Goal: Task Accomplishment & Management: Use online tool/utility

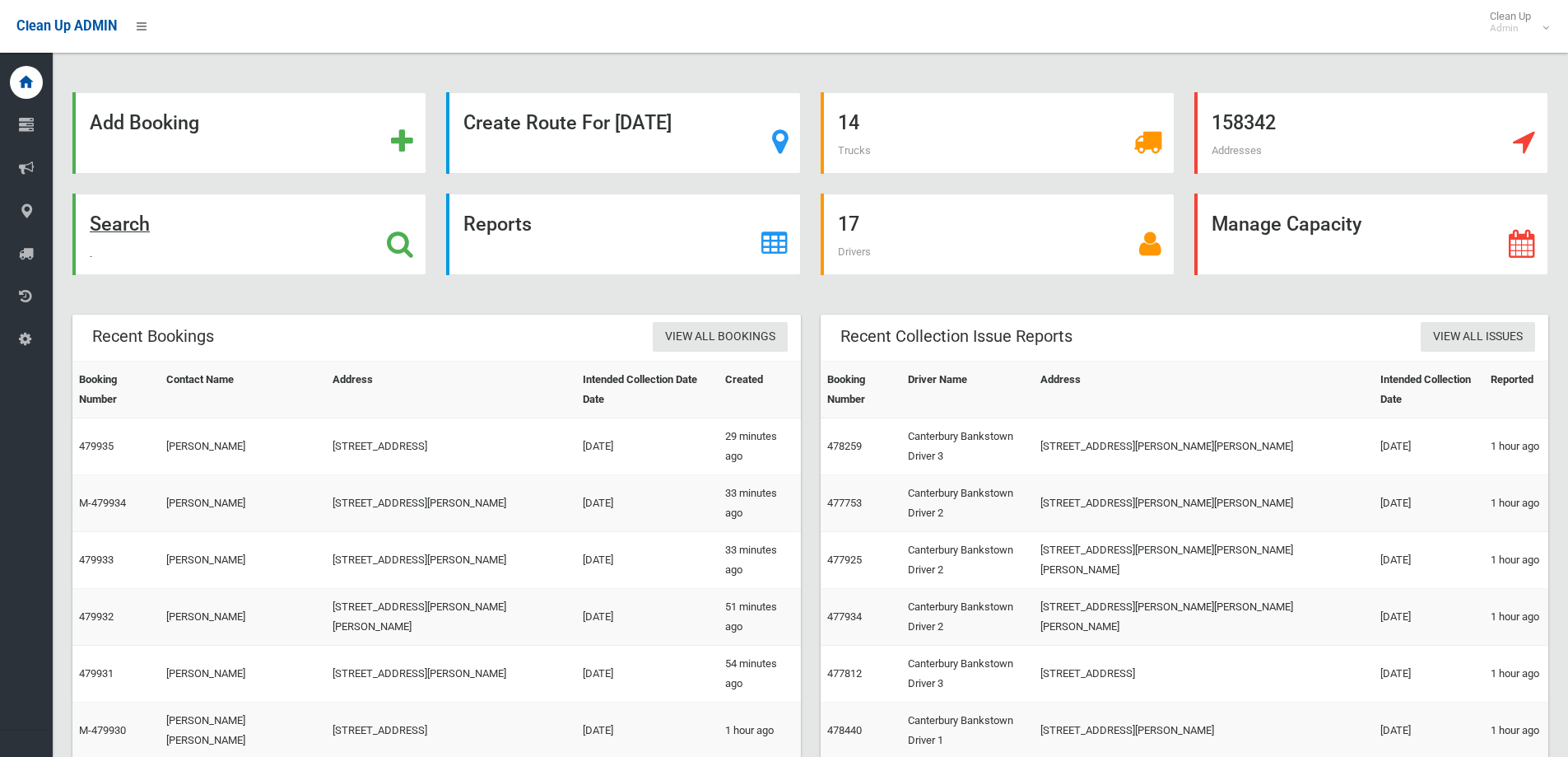
click at [399, 244] on icon at bounding box center [400, 243] width 26 height 28
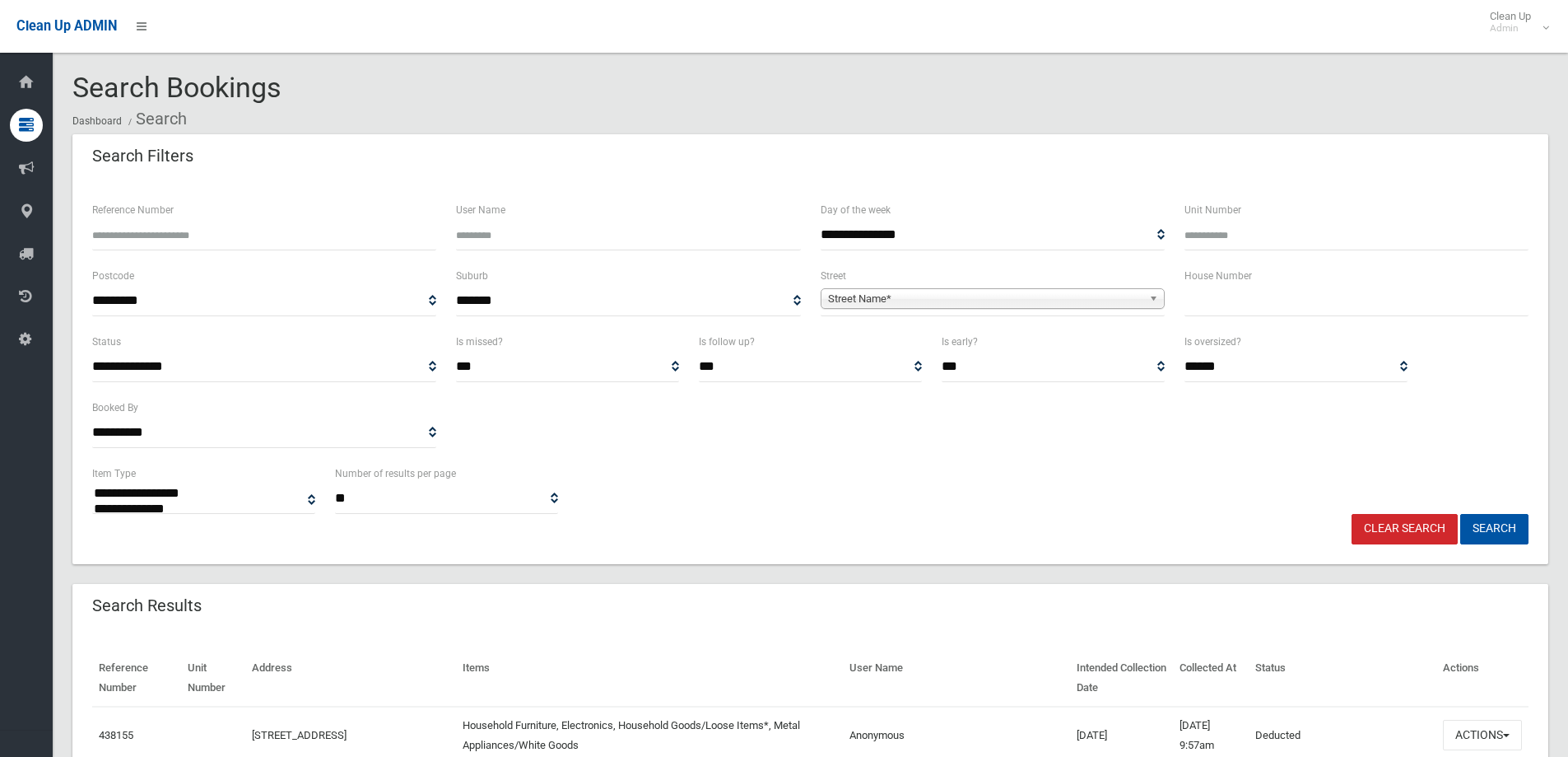
select select
click at [1297, 308] on input "text" at bounding box center [1356, 300] width 344 height 30
type input "***"
click at [1154, 297] on b at bounding box center [1155, 298] width 15 height 19
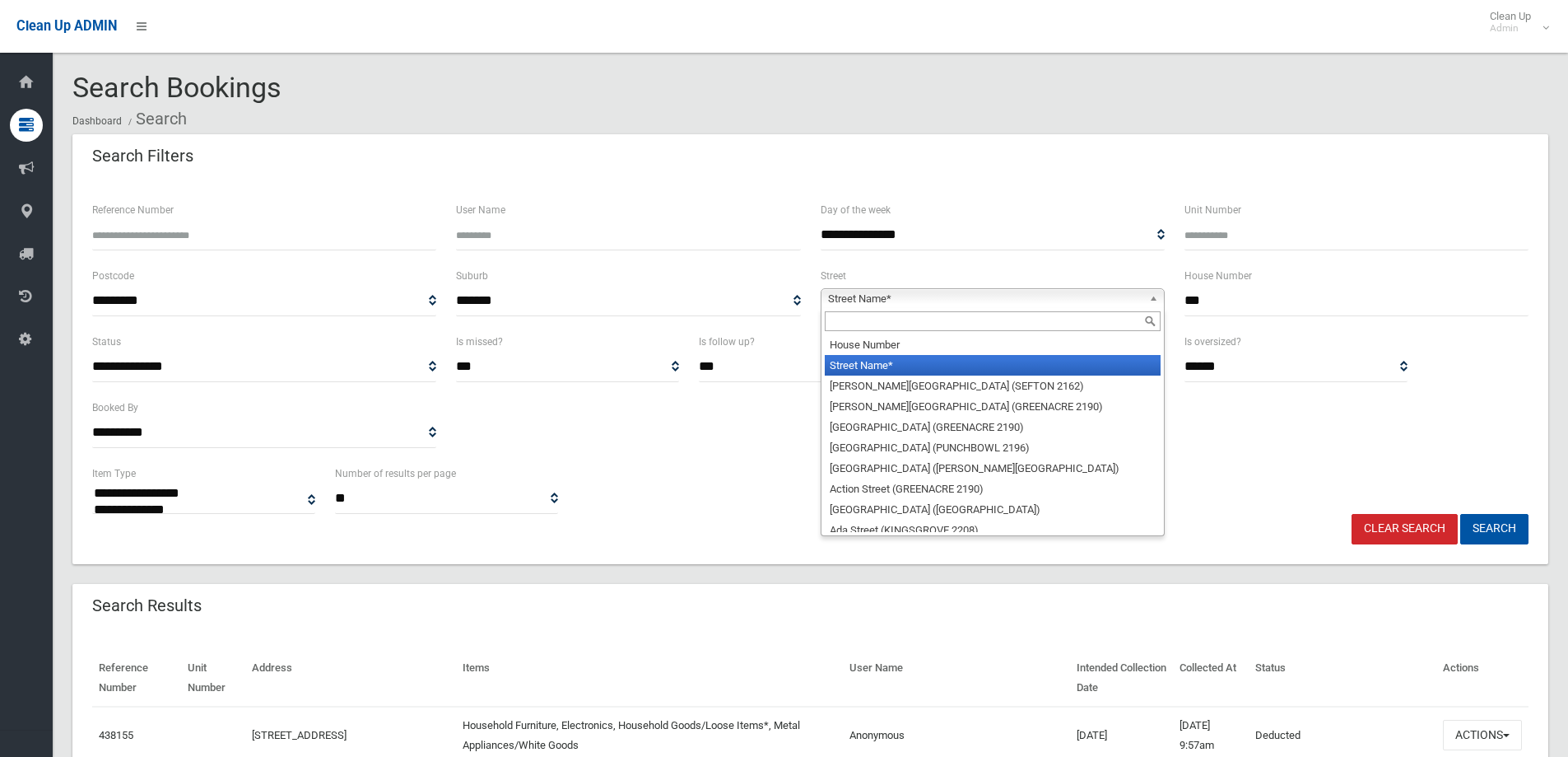
click at [1061, 315] on input "text" at bounding box center [992, 321] width 336 height 20
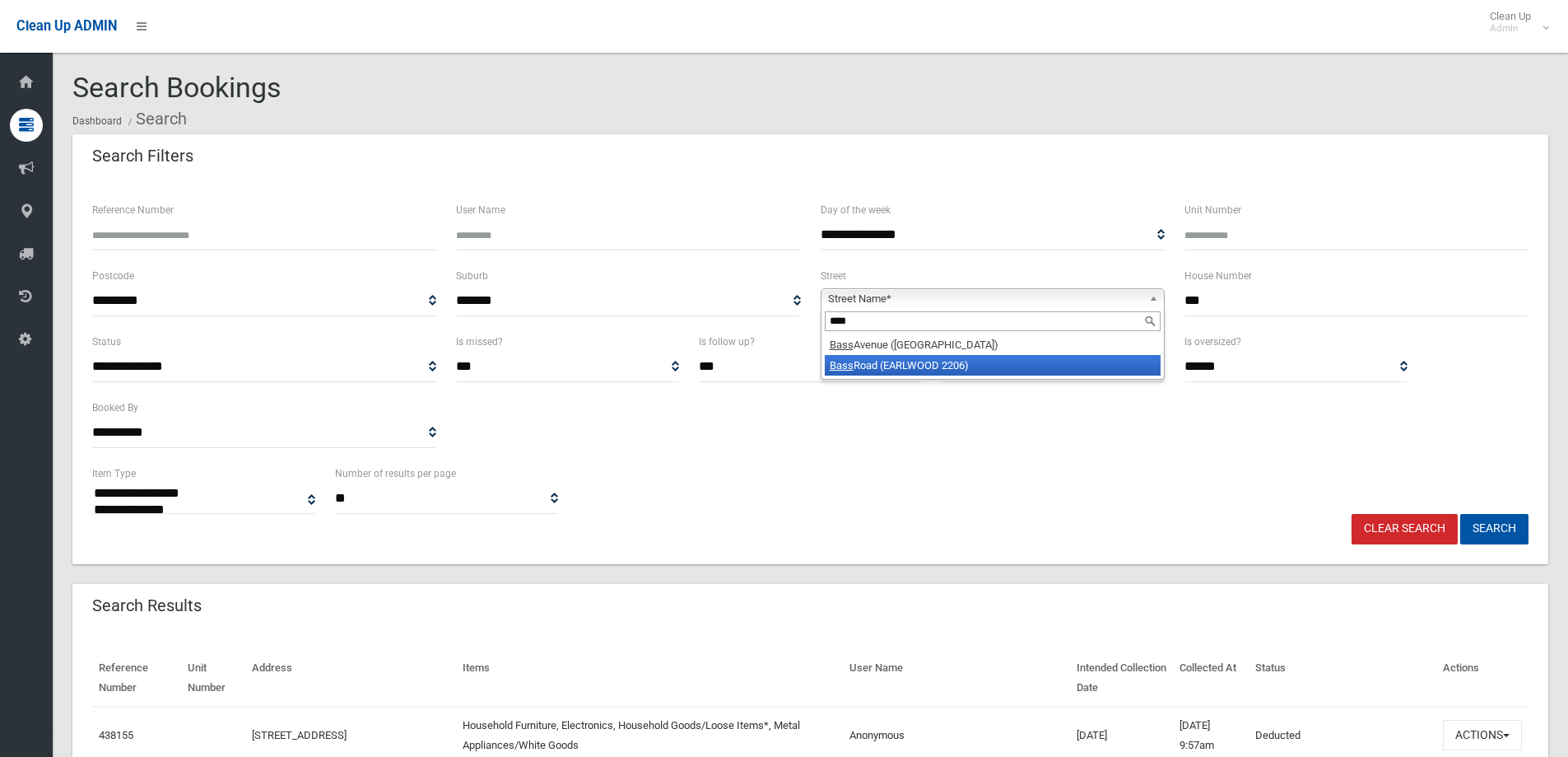
type input "****"
click at [938, 364] on li "Bass Road (EARLWOOD 2206)" at bounding box center [992, 365] width 336 height 21
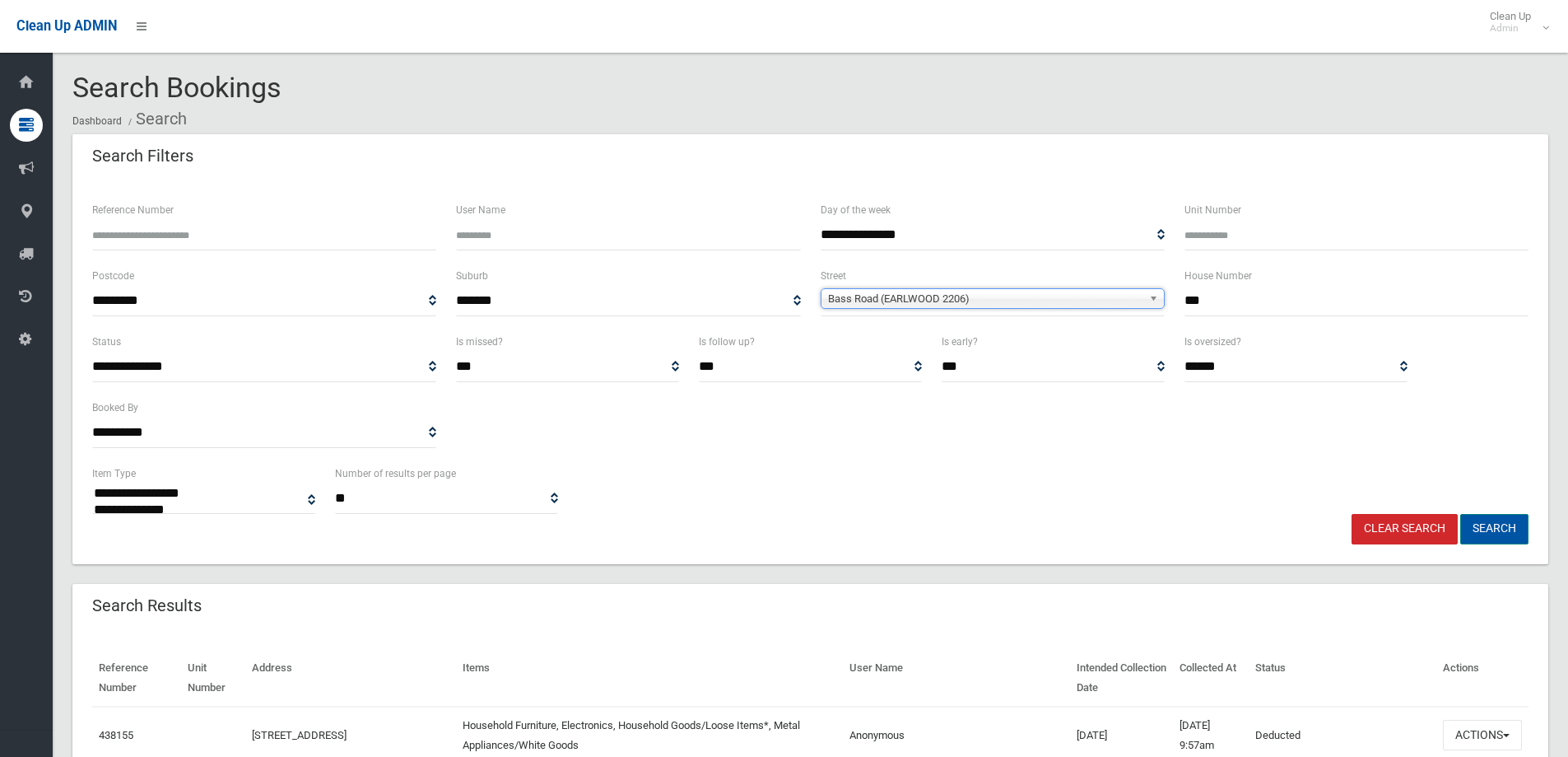
click at [1501, 529] on button "Search" at bounding box center [1494, 529] width 68 height 30
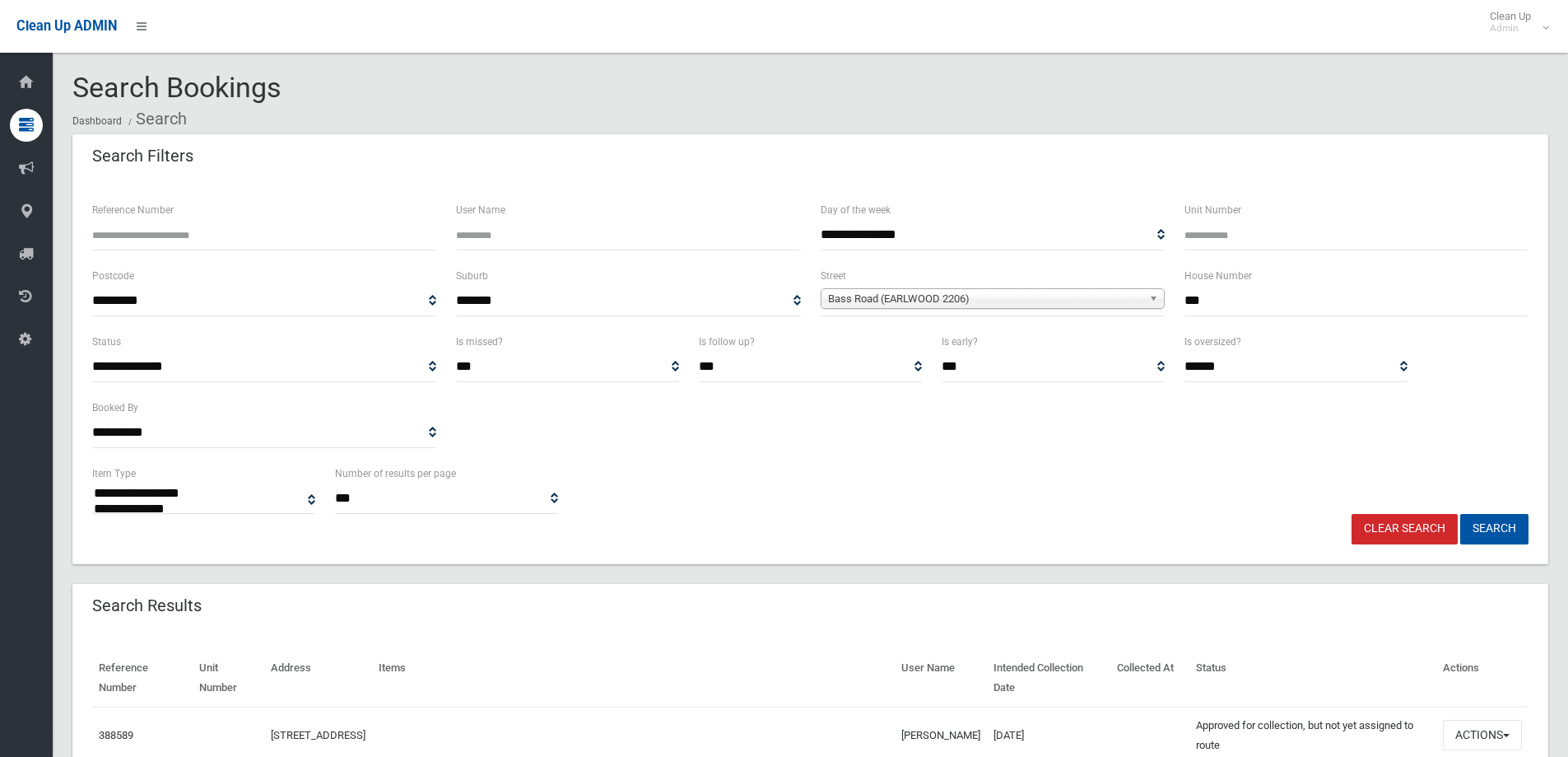
select select
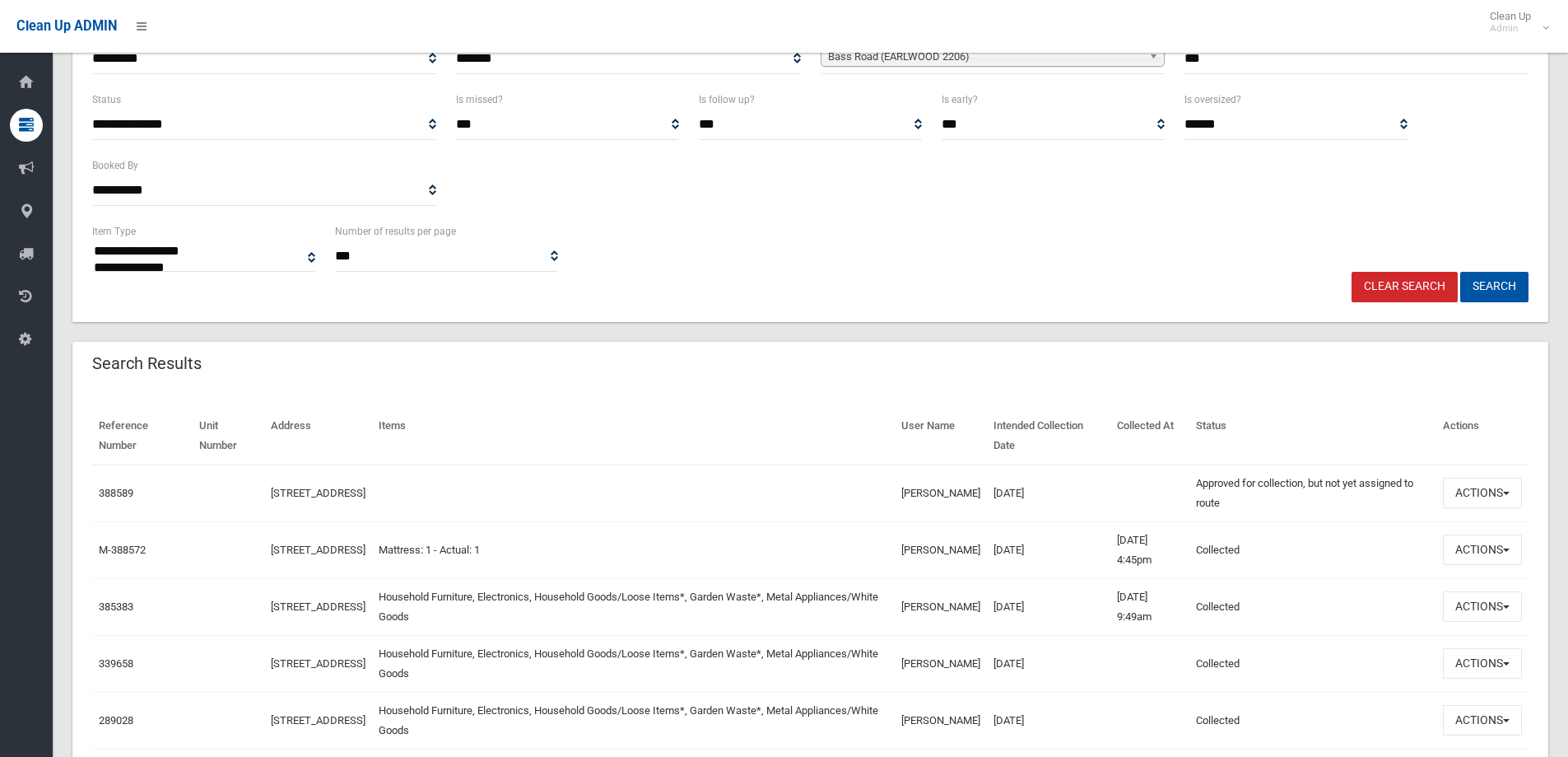
scroll to position [281, 0]
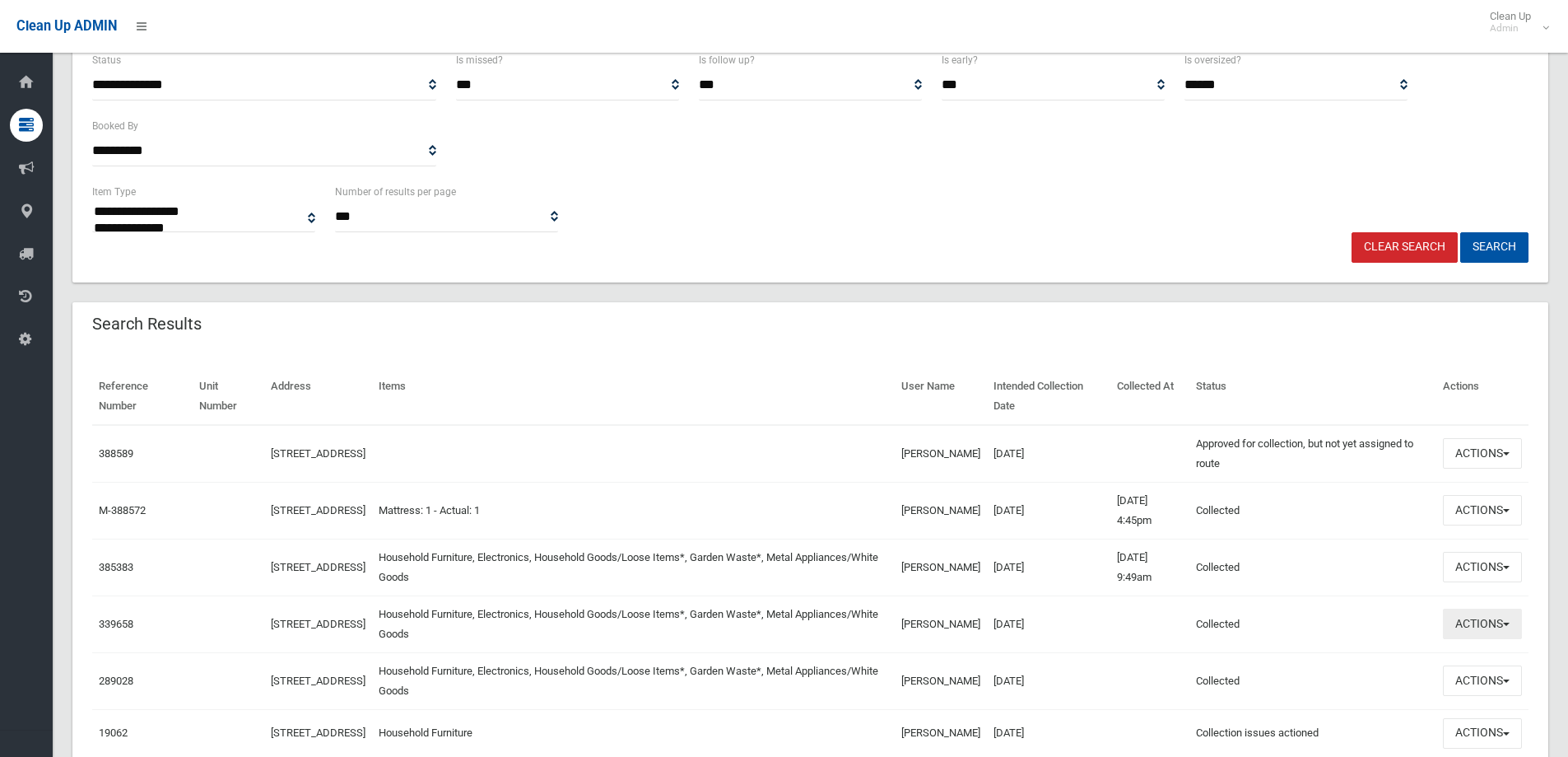
click at [1502, 618] on button "Actions" at bounding box center [1482, 623] width 79 height 30
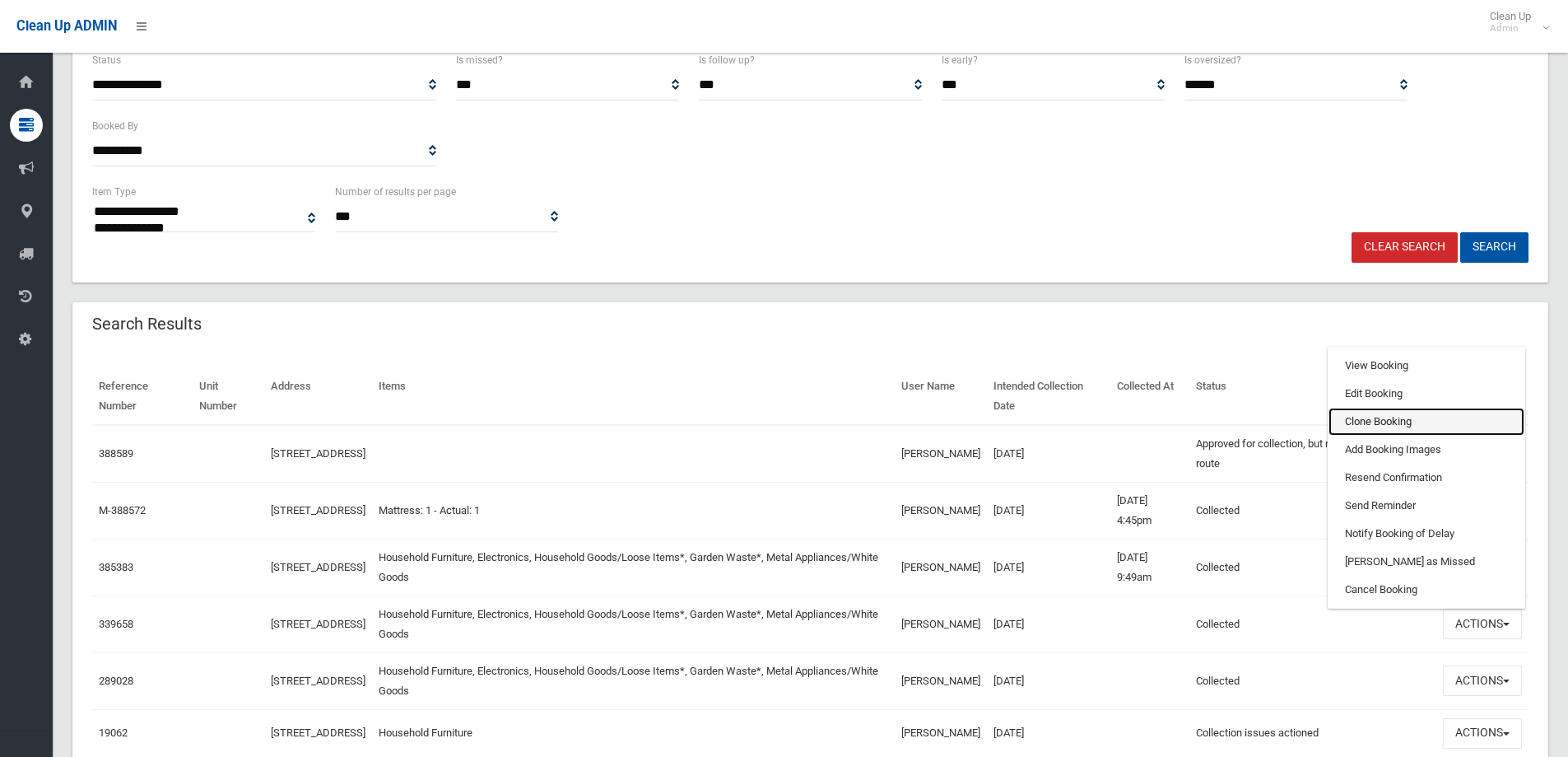
click at [1431, 412] on link "Clone Booking" at bounding box center [1426, 421] width 195 height 28
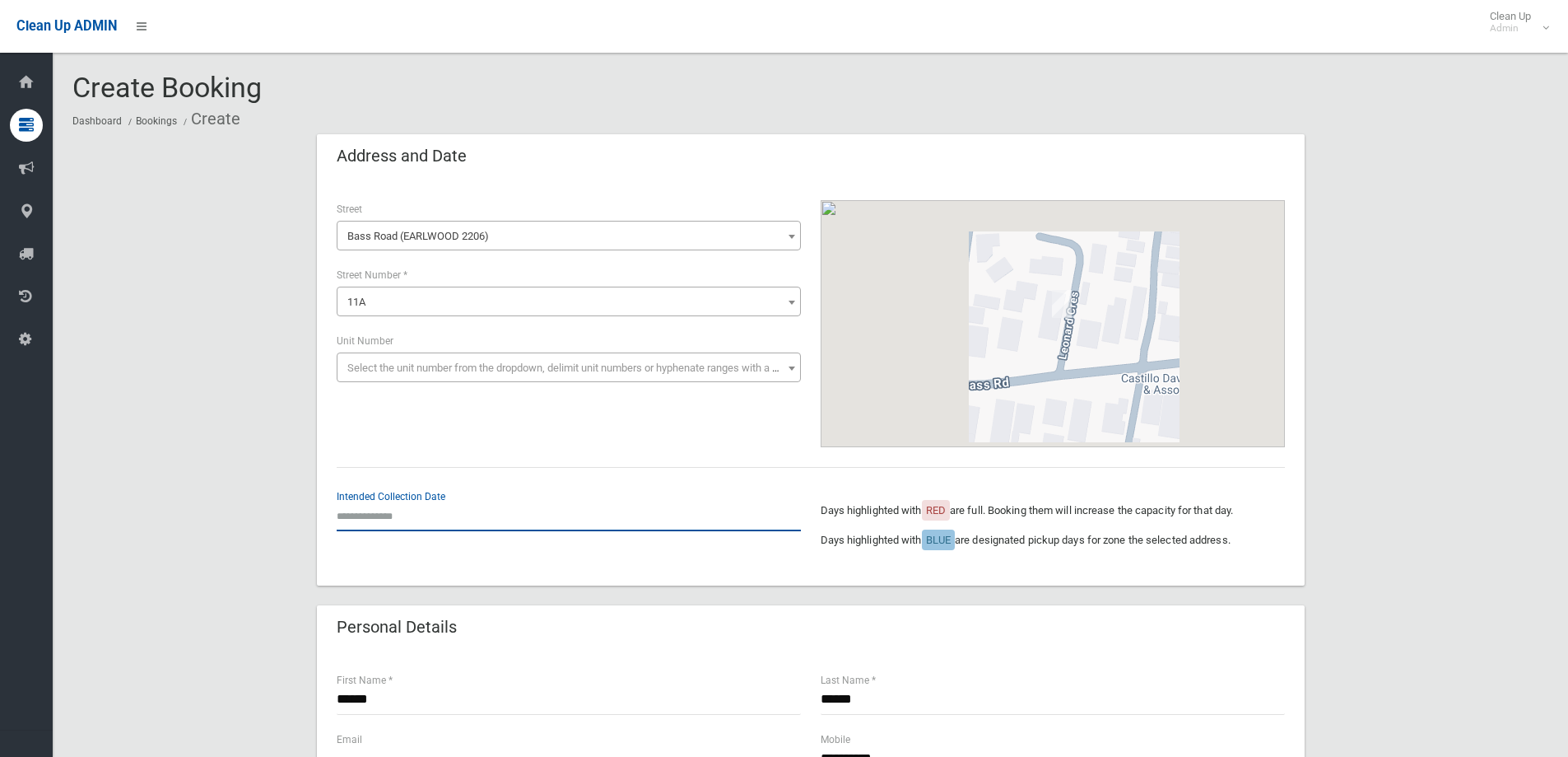
click at [385, 523] on input "text" at bounding box center [568, 516] width 464 height 30
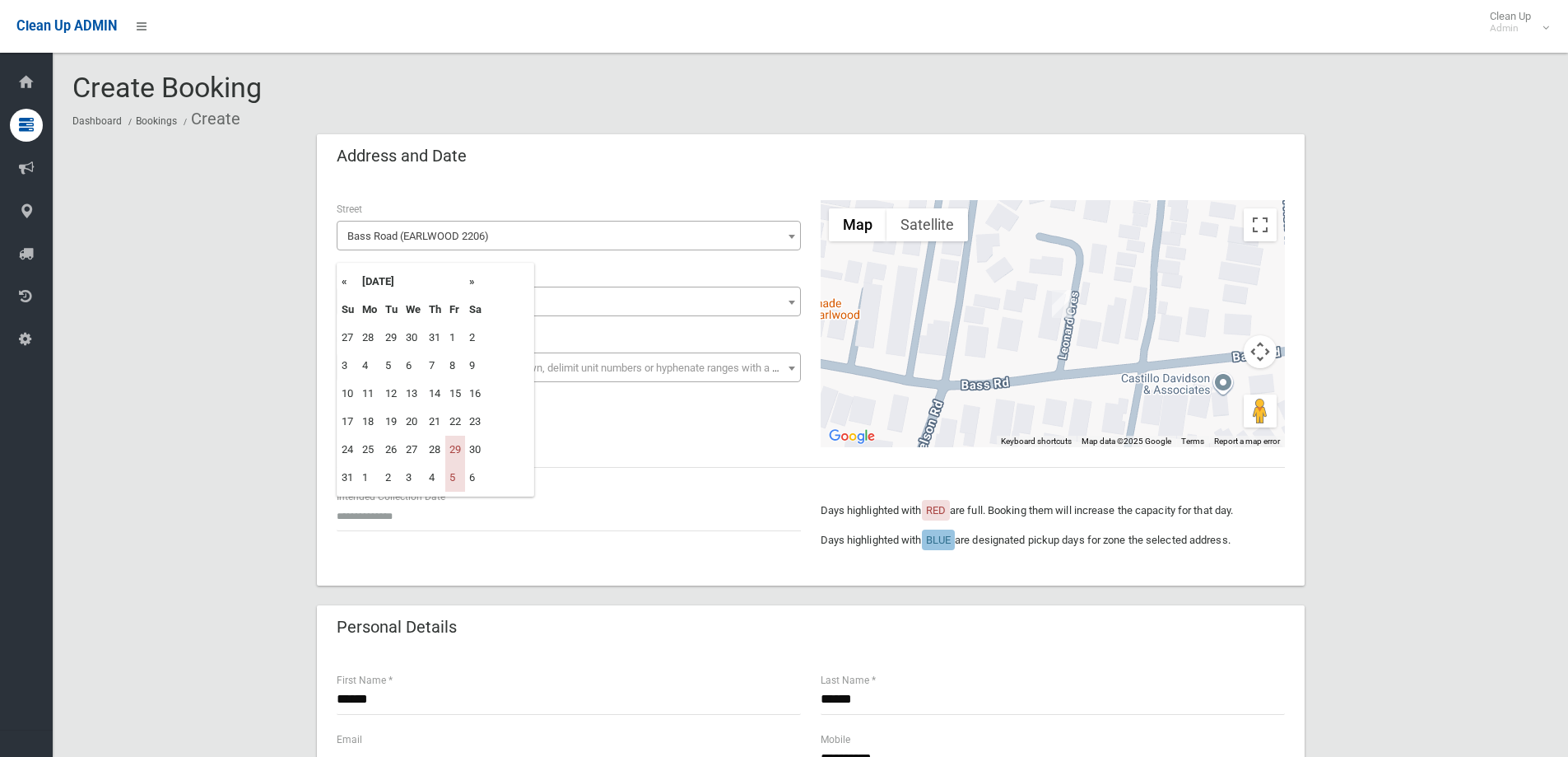
click at [473, 283] on th "»" at bounding box center [476, 281] width 21 height 28
click at [452, 365] on td "12" at bounding box center [455, 365] width 20 height 28
type input "**********"
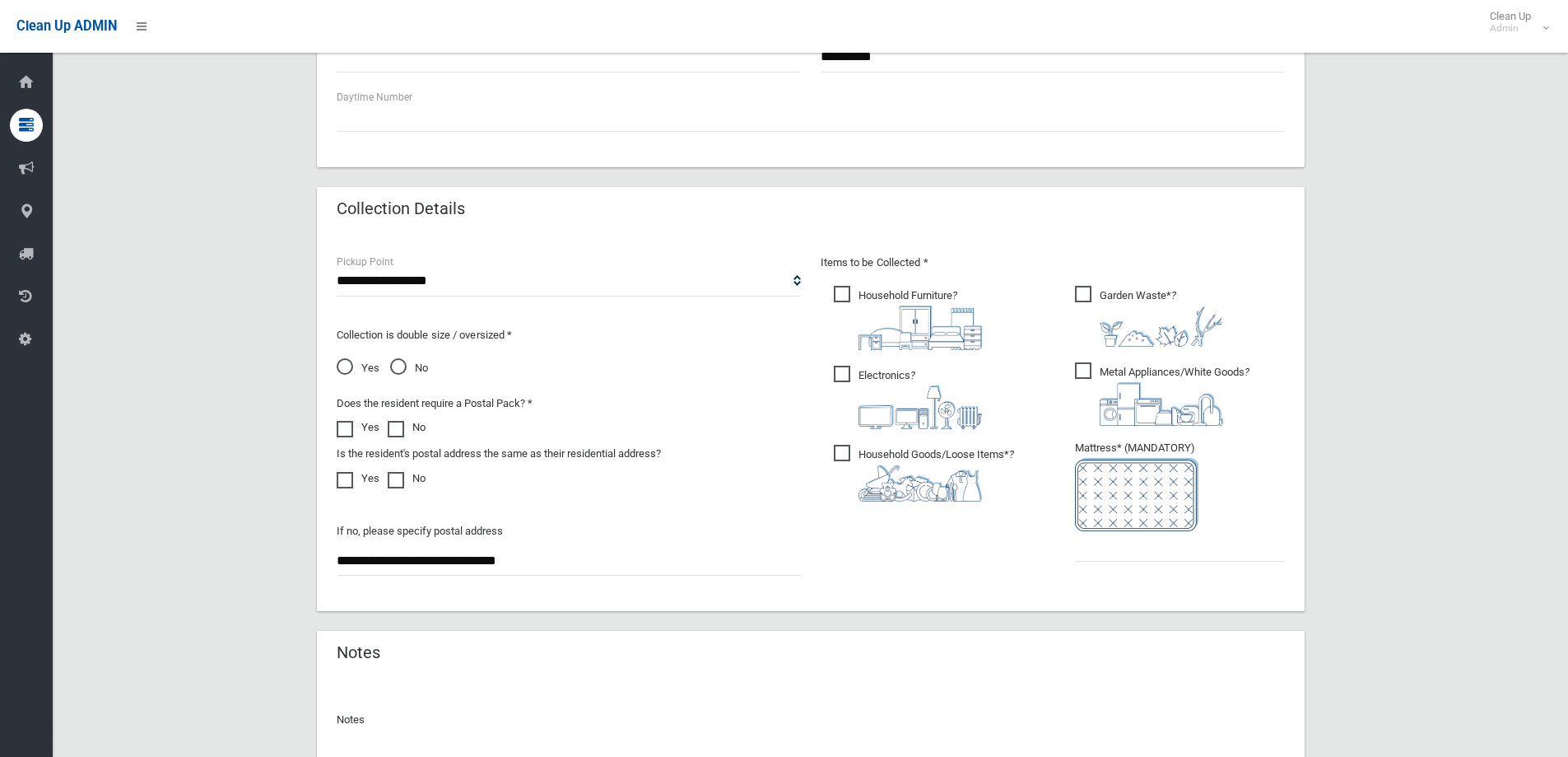
scroll to position [722, 0]
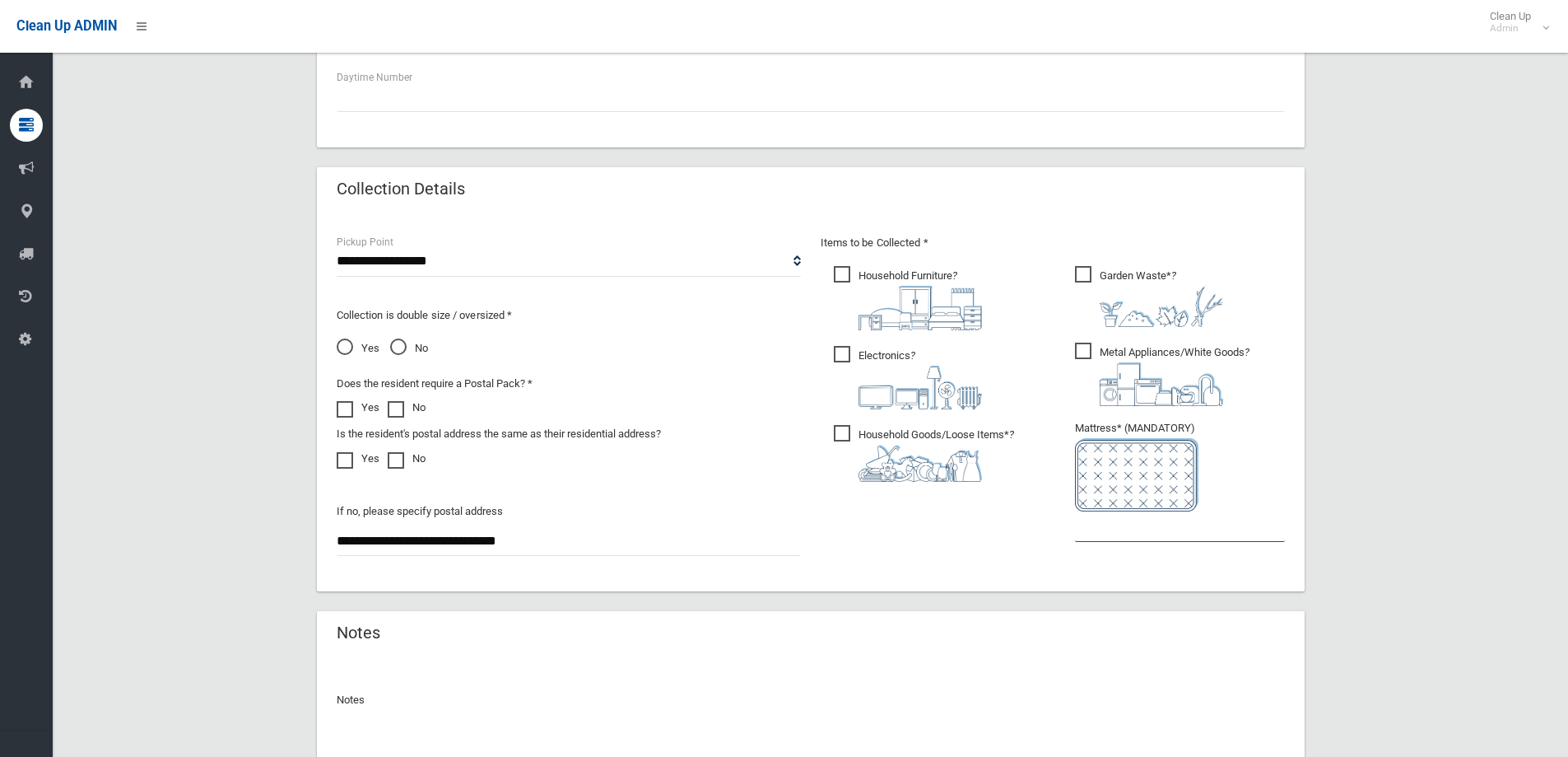
click at [1117, 538] on input "text" at bounding box center [1180, 526] width 210 height 30
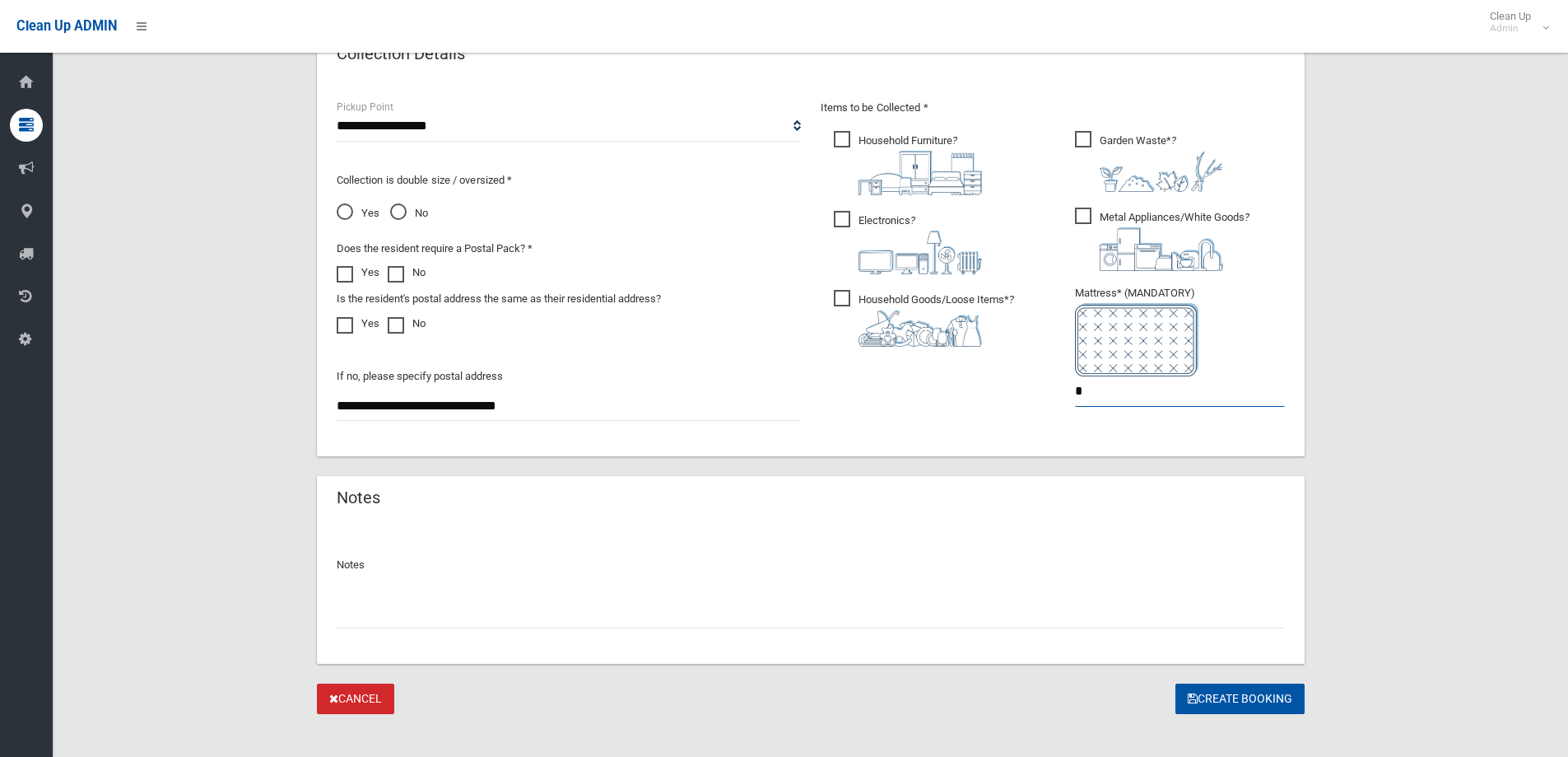
scroll to position [873, 0]
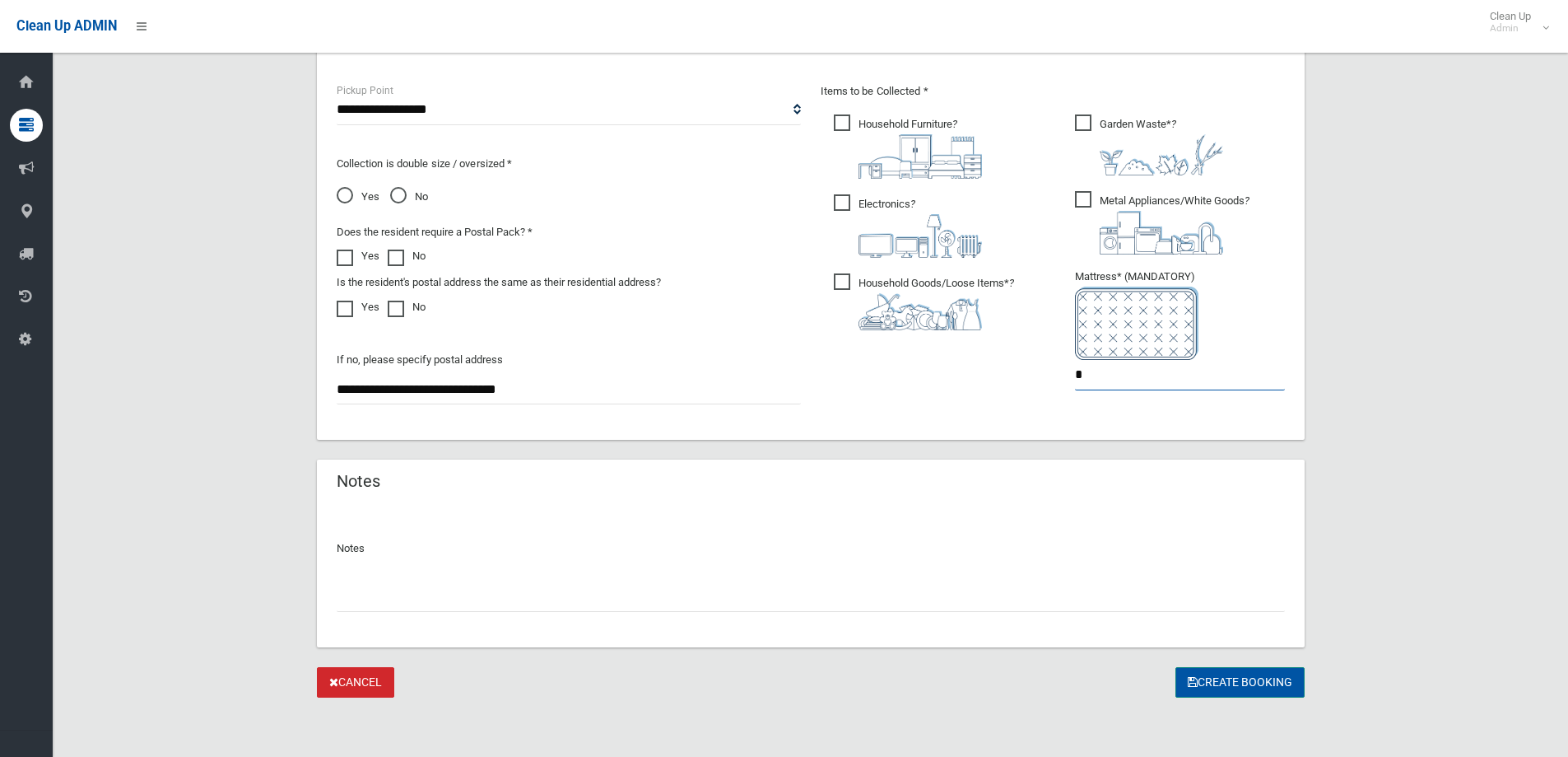
type input "*"
click at [1230, 684] on button "Create Booking" at bounding box center [1239, 682] width 129 height 30
